Goal: Complete application form

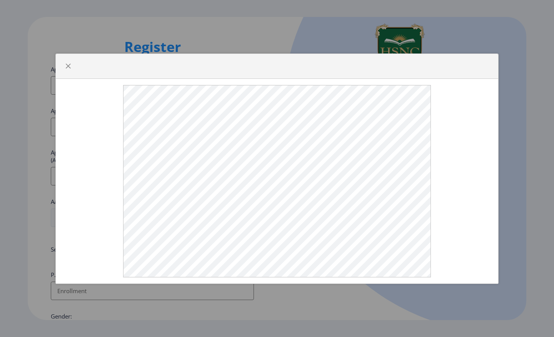
select select
click at [66, 65] on span "button" at bounding box center [68, 66] width 6 height 6
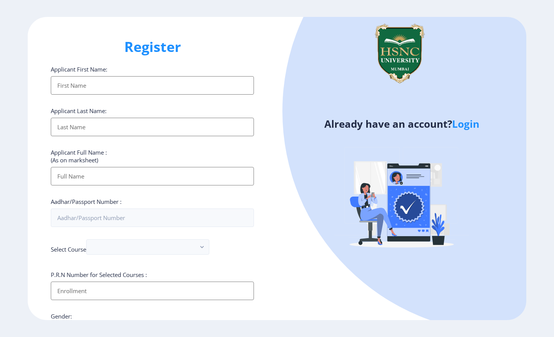
click at [104, 89] on input "Applicant First Name:" at bounding box center [152, 85] width 203 height 18
type input "[DEMOGRAPHIC_DATA]"
type input "KADU"
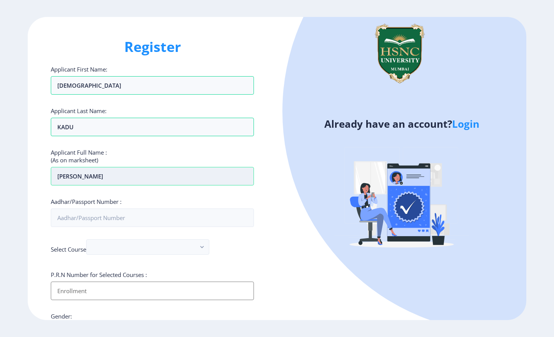
click at [107, 177] on input "[PERSON_NAME]" at bounding box center [152, 176] width 203 height 18
click at [115, 179] on input "[PERSON_NAME]" at bounding box center [152, 176] width 203 height 18
click at [79, 177] on input "[PERSON_NAME]" at bounding box center [152, 176] width 203 height 18
click at [84, 178] on input "[PERSON_NAME]" at bounding box center [152, 176] width 203 height 18
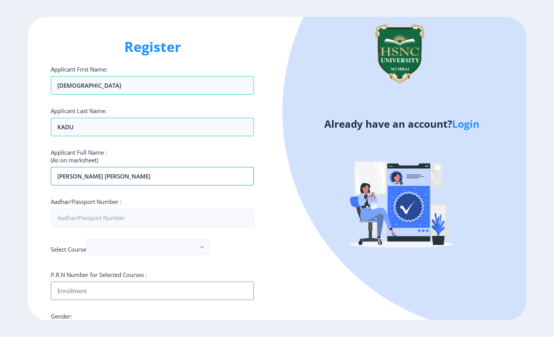
type input "[PERSON_NAME] [PERSON_NAME]"
click at [77, 208] on div "Aadhar/Passport Number :" at bounding box center [152, 212] width 203 height 29
click at [76, 217] on input "Aadhar/Passport Number :" at bounding box center [152, 218] width 203 height 18
type input "223019594040"
click at [169, 249] on button "button" at bounding box center [147, 246] width 123 height 15
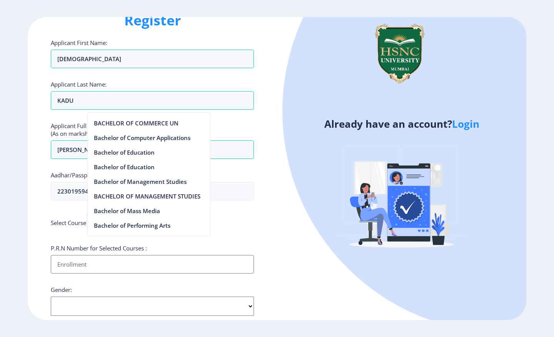
scroll to position [362, 0]
click at [169, 179] on nb-option "Bachelor of Management Studies" at bounding box center [149, 181] width 122 height 15
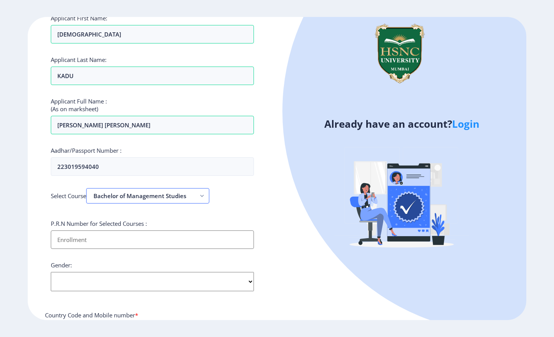
scroll to position [60, 0]
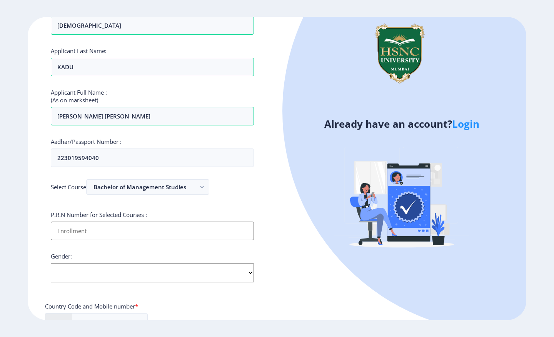
click at [153, 225] on input "Applicant First Name:" at bounding box center [152, 231] width 203 height 18
click at [182, 230] on input "Applicant First Name:" at bounding box center [152, 231] width 203 height 18
click at [180, 275] on select "Select Gender [DEMOGRAPHIC_DATA] [DEMOGRAPHIC_DATA] Other" at bounding box center [152, 272] width 203 height 19
click at [177, 231] on input "Applicant First Name:" at bounding box center [152, 231] width 203 height 18
type input "2022230110120156"
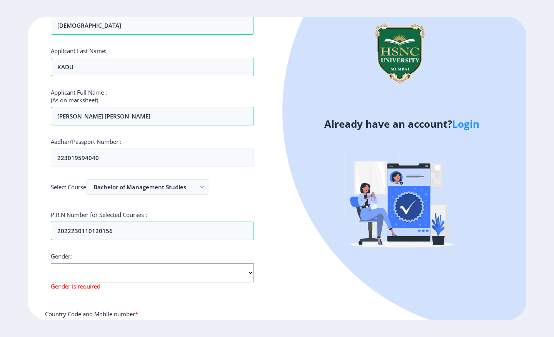
click at [179, 269] on select "Select Gender [DEMOGRAPHIC_DATA] [DEMOGRAPHIC_DATA] Other" at bounding box center [152, 272] width 203 height 19
select select "[DEMOGRAPHIC_DATA]"
click at [51, 263] on select "Select Gender [DEMOGRAPHIC_DATA] [DEMOGRAPHIC_DATA] Other" at bounding box center [152, 272] width 203 height 19
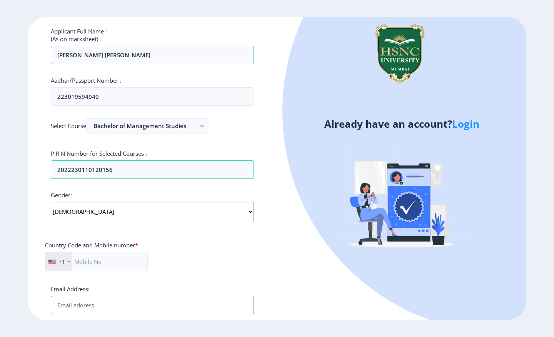
scroll to position [124, 0]
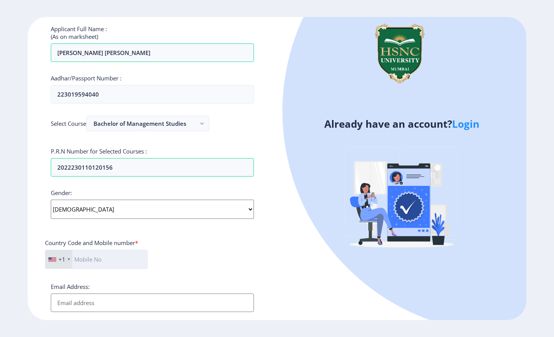
click at [111, 254] on input "text" at bounding box center [96, 259] width 103 height 19
type input "9987622870"
click at [66, 257] on div "+1" at bounding box center [58, 259] width 27 height 18
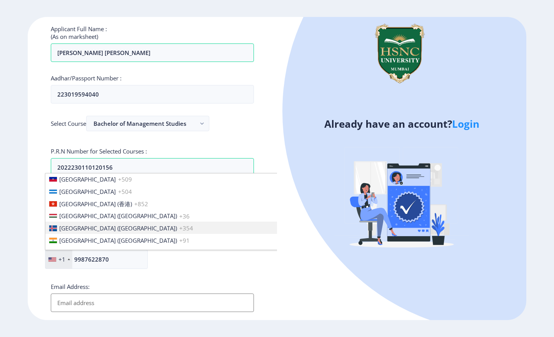
scroll to position [1165, 0]
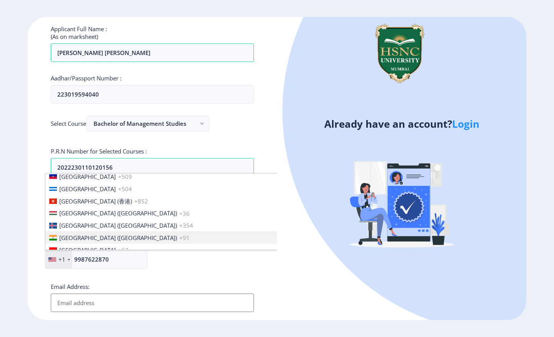
click at [74, 234] on span "[GEOGRAPHIC_DATA] ([GEOGRAPHIC_DATA])" at bounding box center [118, 238] width 118 height 8
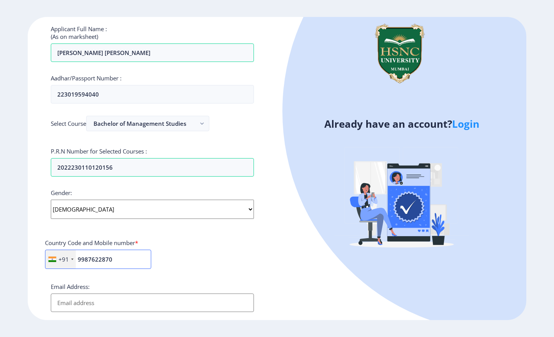
scroll to position [176, 0]
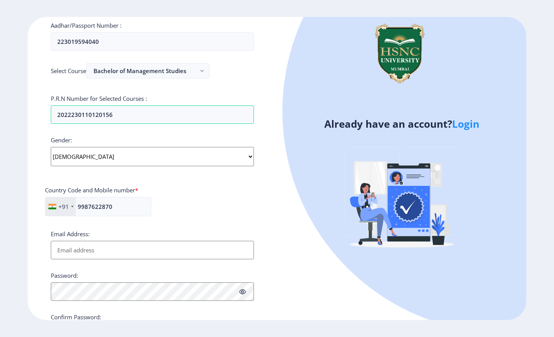
click at [166, 244] on input "Email Address:" at bounding box center [152, 250] width 203 height 18
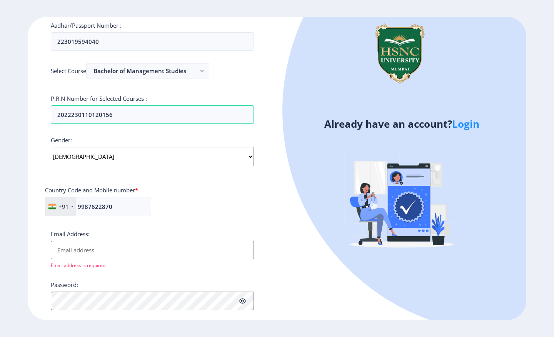
type input "[EMAIL_ADDRESS][DOMAIN_NAME]"
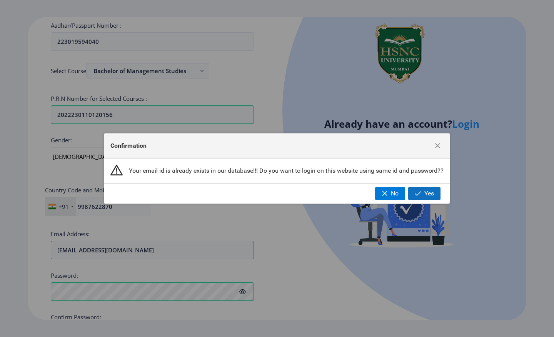
click at [434, 192] on span "Yes" at bounding box center [430, 193] width 10 height 7
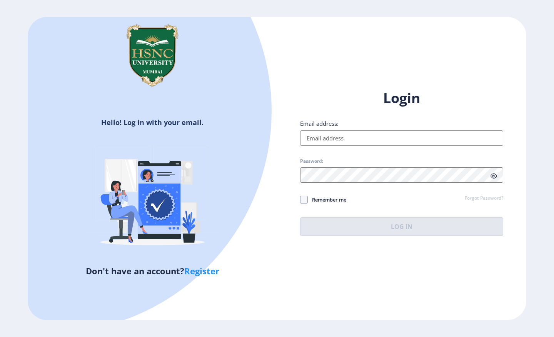
click at [372, 137] on input "Email address:" at bounding box center [401, 138] width 203 height 15
type input "[EMAIL_ADDRESS][DOMAIN_NAME]"
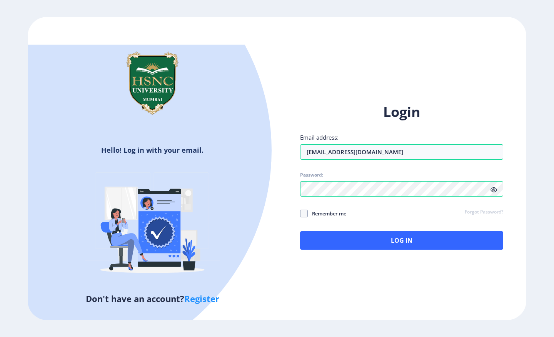
click at [493, 189] on icon at bounding box center [494, 190] width 7 height 6
click at [302, 209] on div "Login Email address: [EMAIL_ADDRESS][DOMAIN_NAME] Password: Remember me Forgot …" at bounding box center [401, 176] width 203 height 147
click at [304, 212] on span at bounding box center [304, 214] width 8 height 8
click at [301, 214] on input "Remember me" at bounding box center [300, 214] width 0 height 0
checkbox input "true"
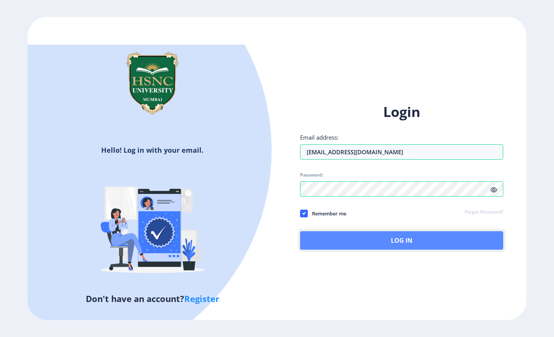
click at [323, 235] on button "Log In" at bounding box center [401, 240] width 203 height 18
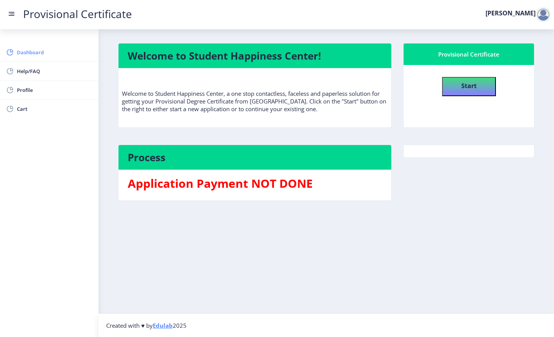
click at [61, 52] on span "Dashboard" at bounding box center [54, 52] width 75 height 9
click at [482, 90] on button "Start" at bounding box center [469, 86] width 54 height 19
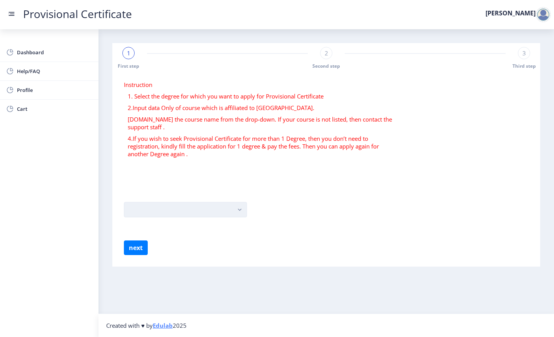
drag, startPoint x: 160, startPoint y: 223, endPoint x: 160, endPoint y: 217, distance: 5.8
click at [160, 221] on form "Instruction 1. Select the degree for which you want to apply for Provisional Ce…" at bounding box center [326, 168] width 405 height 174
click at [160, 211] on button "button" at bounding box center [185, 209] width 123 height 15
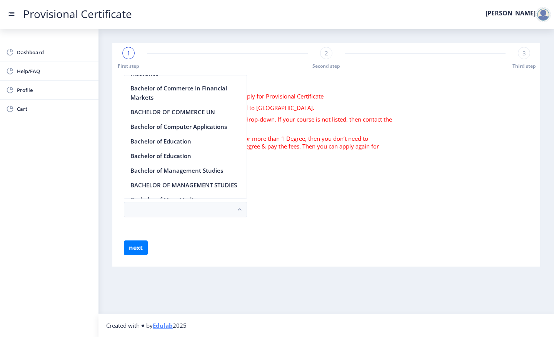
scroll to position [353, 0]
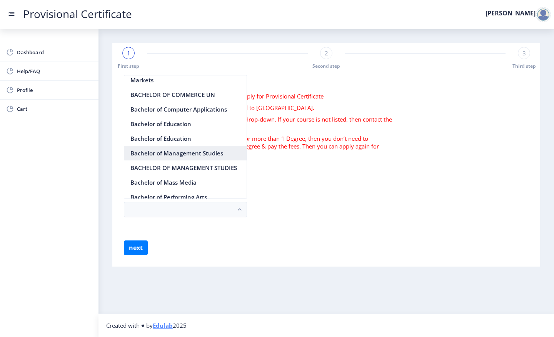
click at [188, 154] on nb-option "Bachelor of Management Studies" at bounding box center [185, 153] width 122 height 15
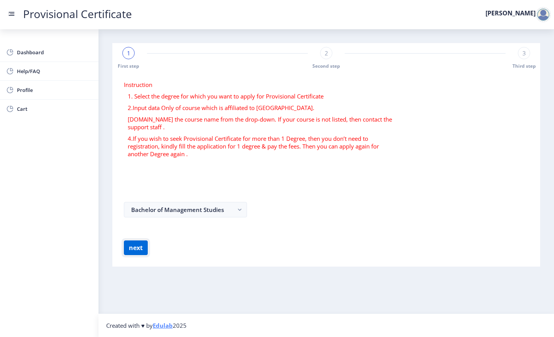
click at [139, 249] on button "next" at bounding box center [136, 248] width 24 height 15
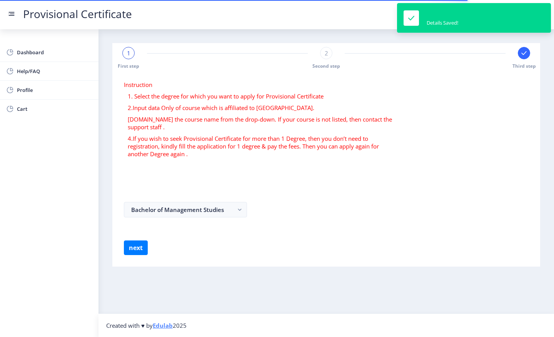
select select
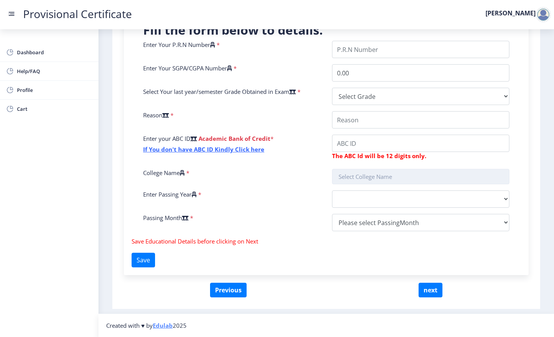
scroll to position [157, 0]
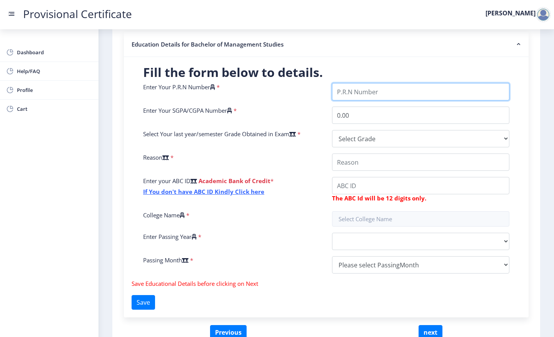
click at [384, 96] on input "Enter Your P.R.N Number" at bounding box center [420, 91] width 177 height 17
type input "2022230110120156"
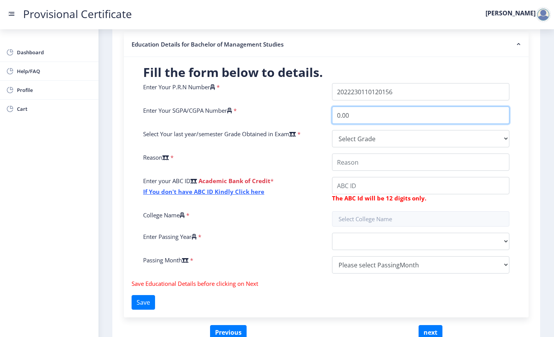
click at [409, 112] on input "0.00" at bounding box center [420, 115] width 177 height 17
type input "0"
type input "9.80"
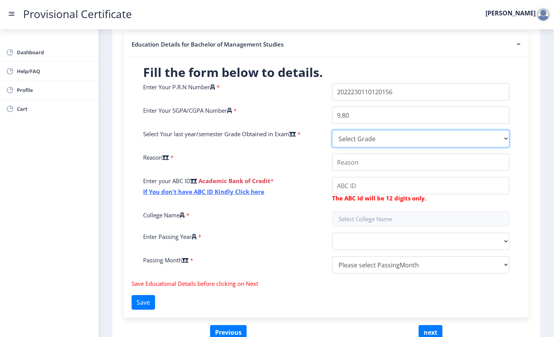
click at [446, 133] on select "Select Grade O A+ A B+ B C D F(Fail)" at bounding box center [420, 138] width 177 height 17
select select "A+"
click at [332, 130] on select "Select Grade O A+ A B+ B C D F(Fail)" at bounding box center [420, 138] width 177 height 17
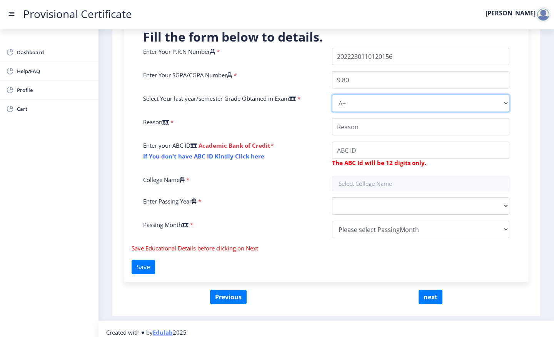
scroll to position [193, 0]
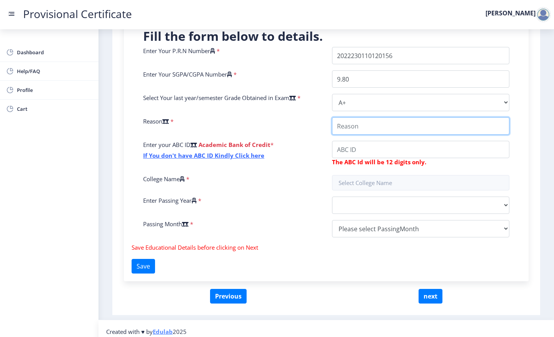
click at [381, 129] on input "College Name" at bounding box center [420, 125] width 177 height 17
click at [370, 131] on input "College Name" at bounding box center [420, 125] width 177 height 17
click at [174, 120] on span "*" at bounding box center [171, 121] width 5 height 8
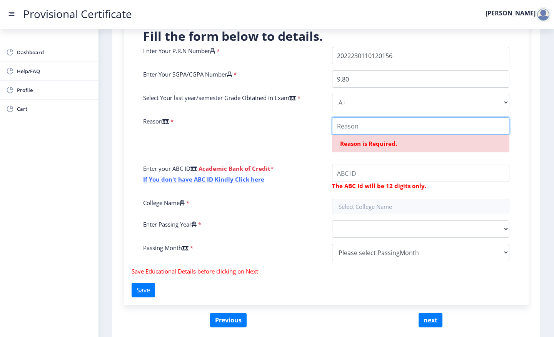
click at [348, 128] on input "College Name" at bounding box center [420, 125] width 177 height 17
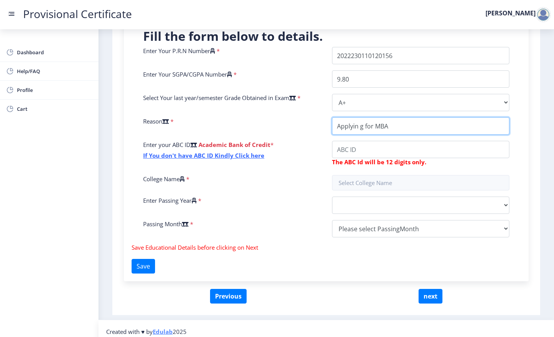
click at [360, 126] on input "College Name" at bounding box center [420, 125] width 177 height 17
type input "Applying for MBA"
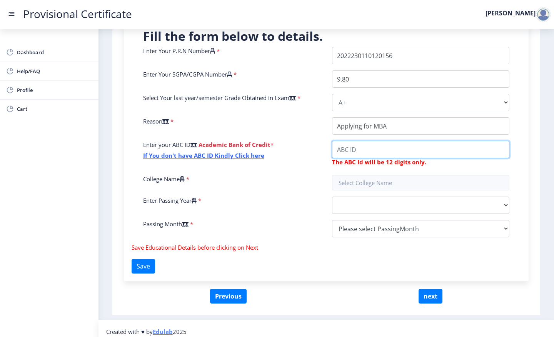
click at [366, 150] on input "College Name" at bounding box center [420, 149] width 177 height 17
click at [217, 154] on link "If You don't have ABC ID Kindly Click here" at bounding box center [203, 156] width 121 height 8
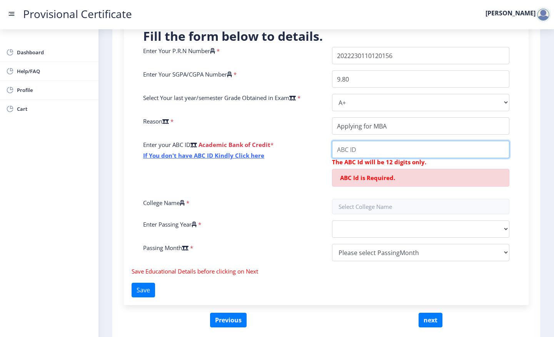
click at [352, 146] on input "College Name" at bounding box center [420, 149] width 177 height 17
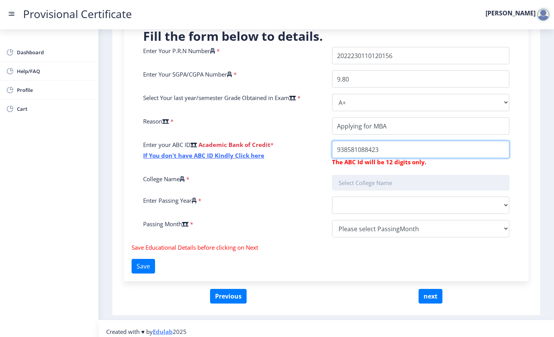
type input "938581088423"
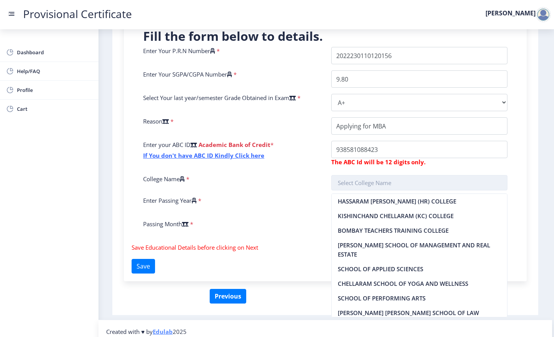
click at [382, 184] on input "text" at bounding box center [419, 182] width 177 height 15
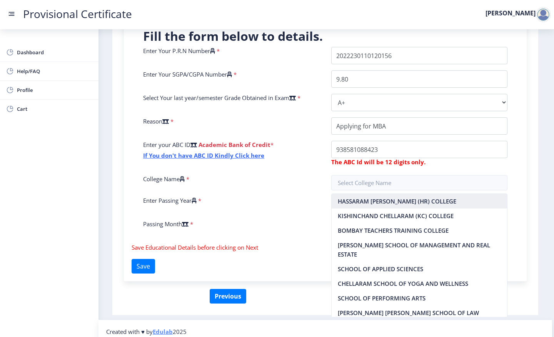
click at [381, 200] on nb-option "HASSARAM [PERSON_NAME] (HR) COLLEGE" at bounding box center [420, 201] width 176 height 15
type input "HASSARAM [PERSON_NAME] (HR) COLLEGE"
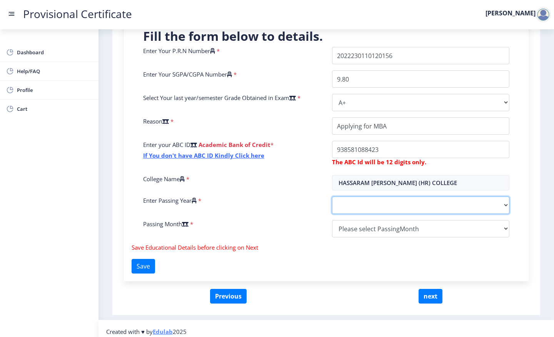
click at [369, 208] on select "2025 2024 2023 2022 2021 2020 2019 2018 2017 2016 2015 2014 2013 2012 2011 2010…" at bounding box center [420, 205] width 177 height 17
select select "2025"
click at [332, 197] on select "2025 2024 2023 2022 2021 2020 2019 2018 2017 2016 2015 2014 2013 2012 2011 2010…" at bounding box center [420, 205] width 177 height 17
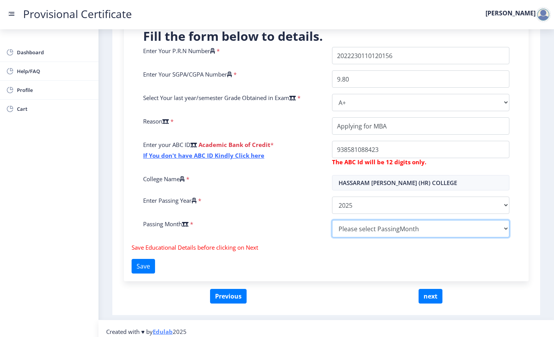
click at [363, 226] on select "Please select PassingMonth (01) January (02) February (03) March (04) April (05…" at bounding box center [420, 228] width 177 height 17
select select "April"
click at [332, 220] on select "Please select PassingMonth (01) January (02) February (03) March (04) April (05…" at bounding box center [420, 228] width 177 height 17
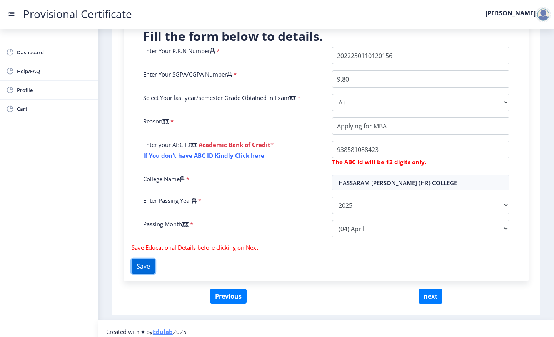
click at [149, 266] on button "Save" at bounding box center [143, 266] width 23 height 15
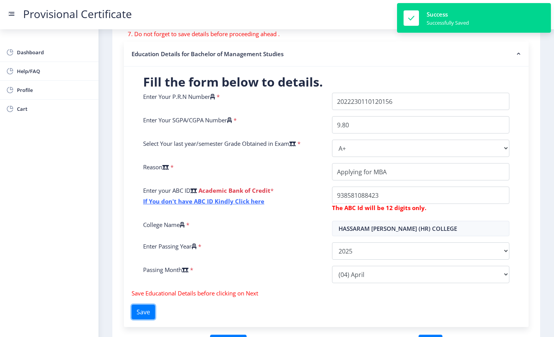
scroll to position [199, 0]
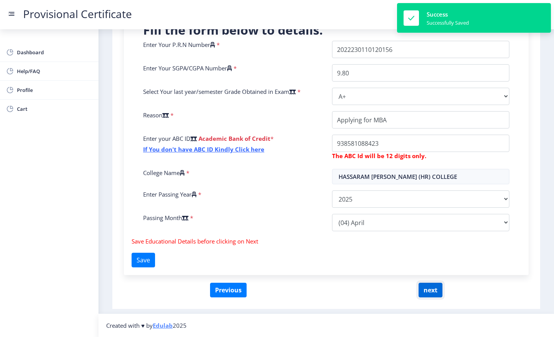
click at [421, 292] on button "next" at bounding box center [431, 290] width 24 height 15
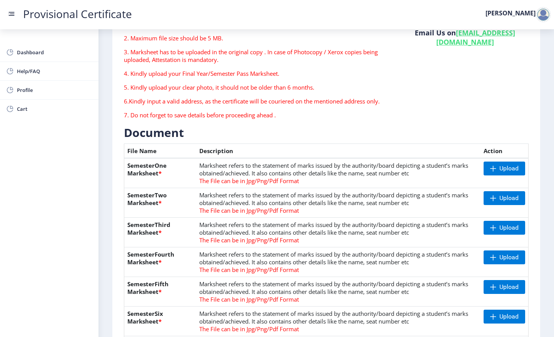
scroll to position [85, 0]
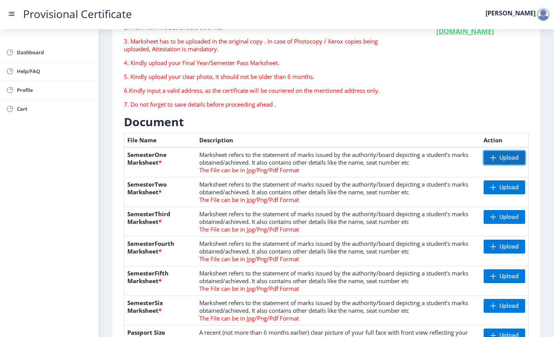
click at [500, 162] on span "Upload" at bounding box center [505, 158] width 42 height 14
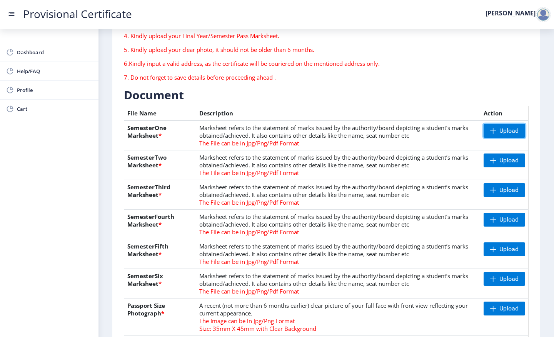
scroll to position [363, 0]
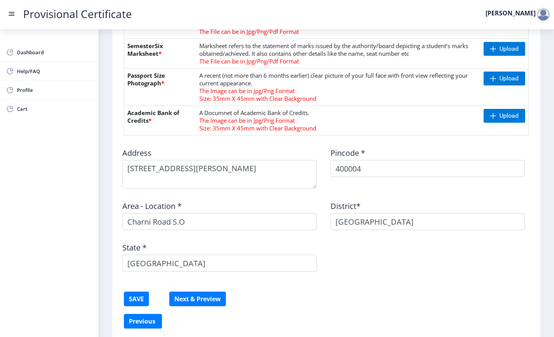
scroll to position [373, 0]
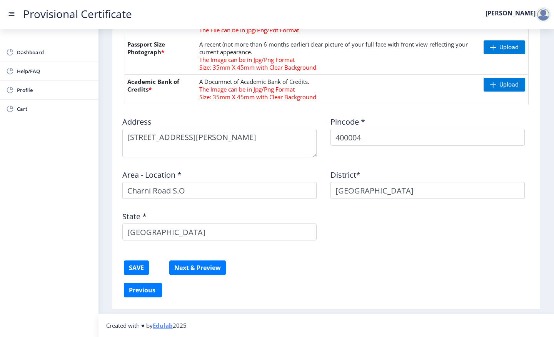
click at [280, 173] on div "Area - Location * Charni Road S.O" at bounding box center [222, 181] width 208 height 35
click at [268, 177] on div "Area - Location * Charni Road S.O" at bounding box center [222, 181] width 208 height 35
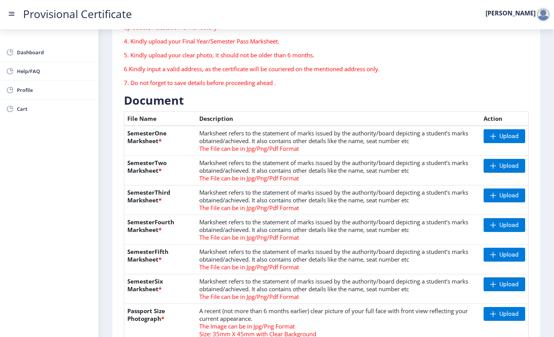
scroll to position [108, 0]
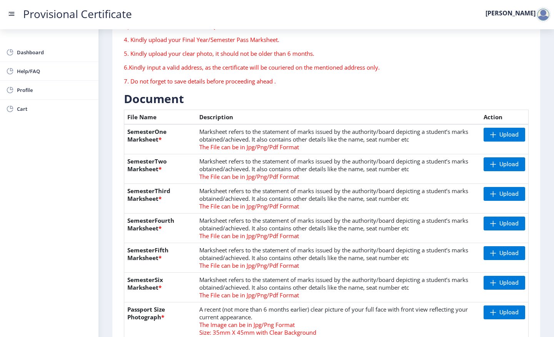
click at [273, 172] on td "Marksheet refers to the statement of marks issued by the authority/board depict…" at bounding box center [338, 169] width 285 height 30
click at [273, 174] on span "The File can be in Jpg/Png/Pdf Format" at bounding box center [249, 177] width 100 height 8
